Goal: Find specific page/section: Find specific page/section

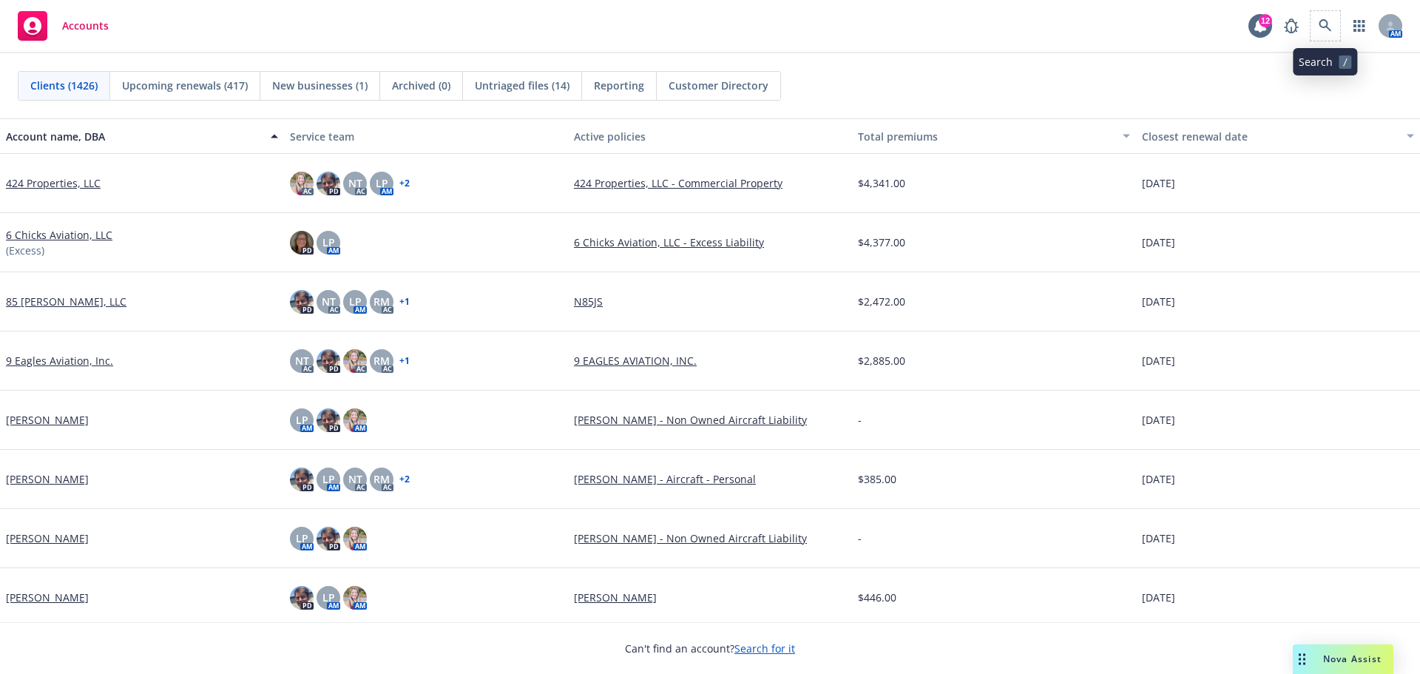
click at [1313, 37] on span at bounding box center [1326, 26] width 30 height 30
click at [1325, 19] on icon at bounding box center [1325, 25] width 13 height 13
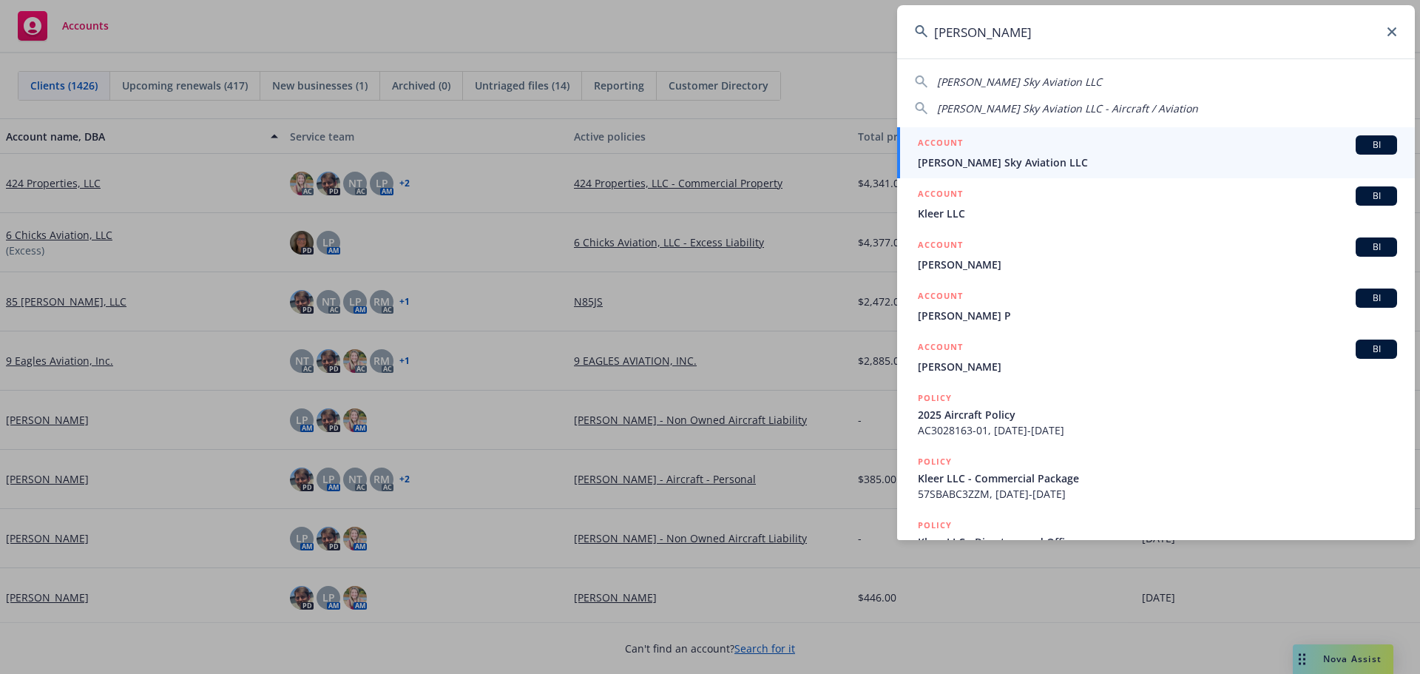
type input "[PERSON_NAME]"
click at [975, 164] on span "[PERSON_NAME] Sky Aviation LLC" at bounding box center [1157, 163] width 479 height 16
